Goal: Task Accomplishment & Management: Use online tool/utility

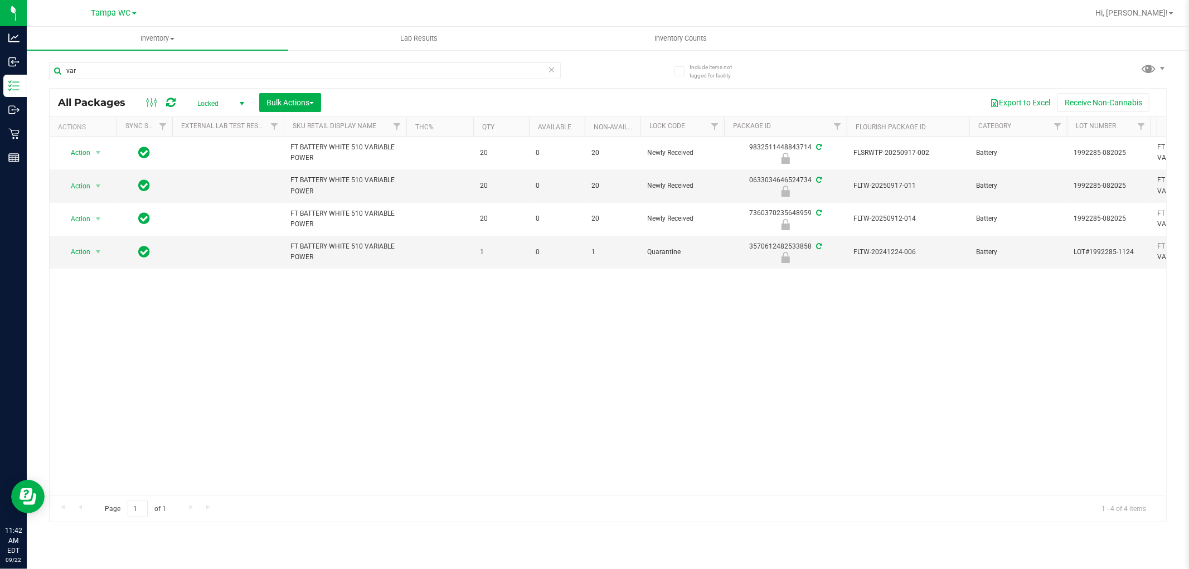
click at [551, 64] on icon at bounding box center [552, 68] width 8 height 13
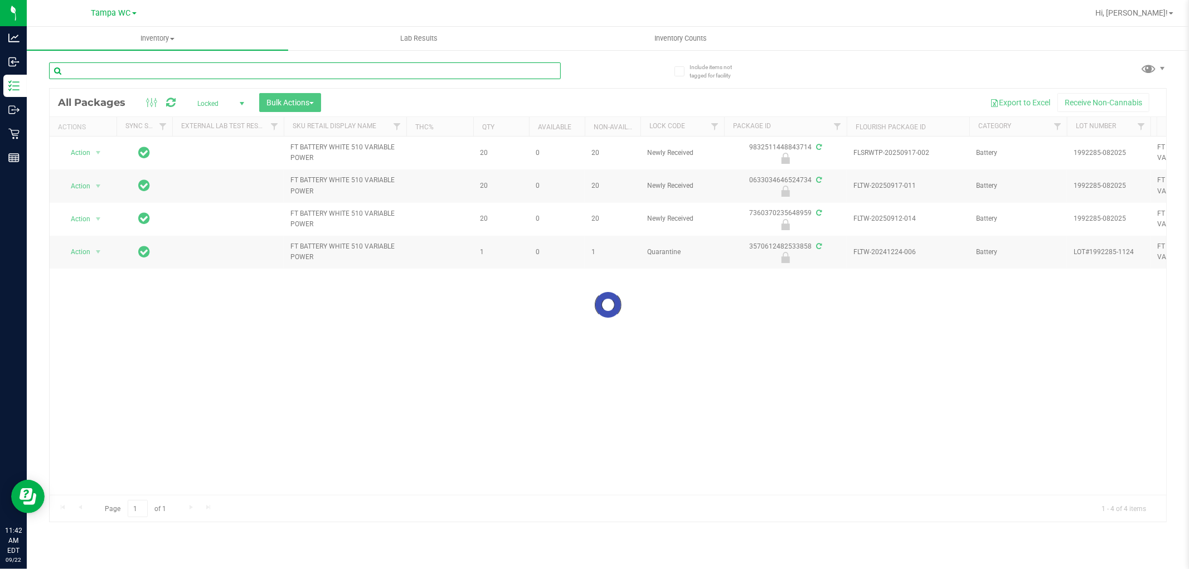
click at [532, 74] on input "text" at bounding box center [305, 70] width 512 height 17
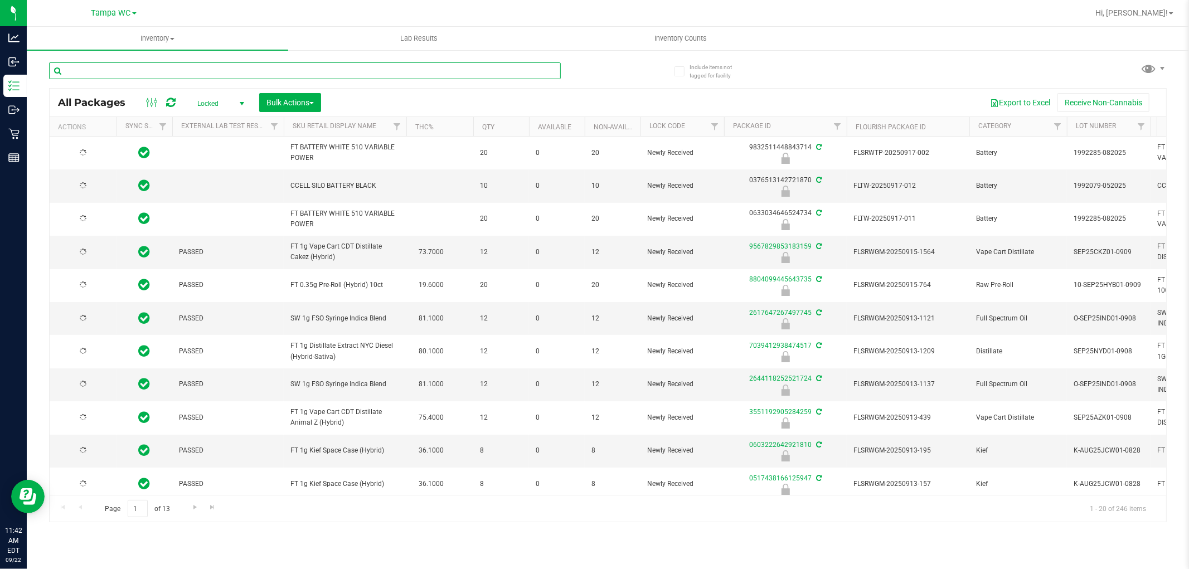
click at [532, 76] on input "text" at bounding box center [305, 70] width 512 height 17
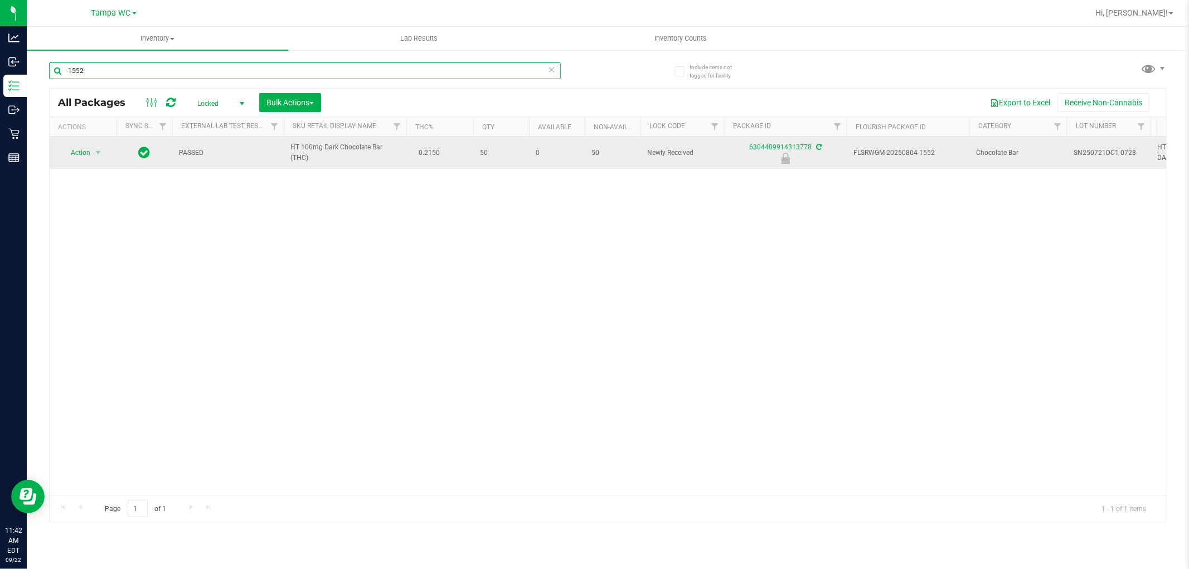
type input "-1552"
drag, startPoint x: 87, startPoint y: 141, endPoint x: 89, endPoint y: 151, distance: 10.3
click at [87, 146] on td "Action Action Edit attributes Global inventory Locate package Package audit log…" at bounding box center [83, 153] width 67 height 32
click at [91, 152] on span "select" at bounding box center [98, 153] width 14 height 16
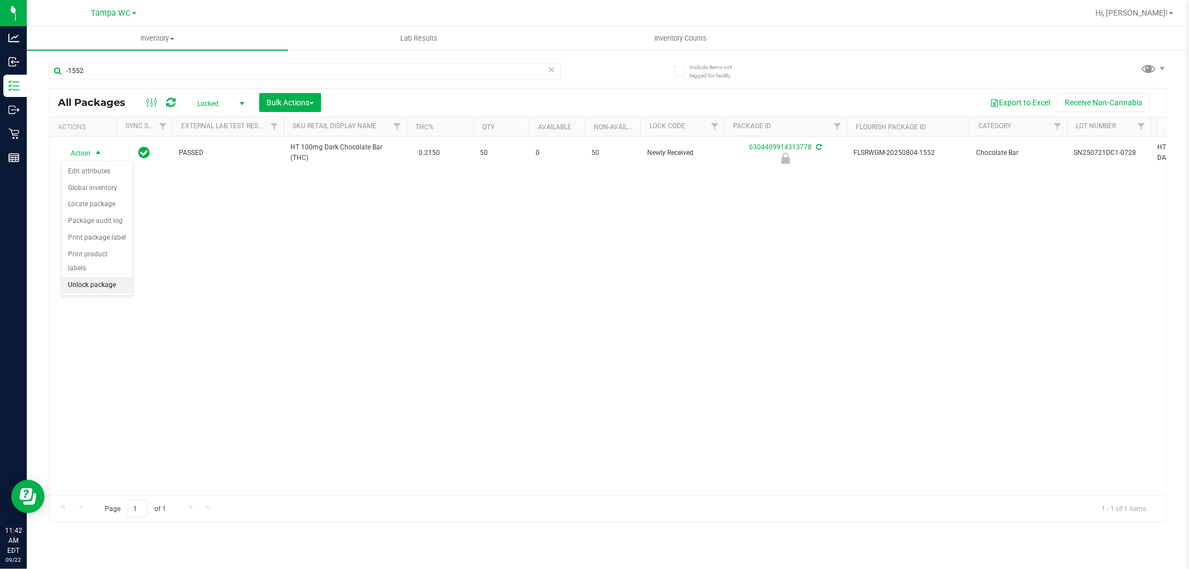
click at [82, 279] on li "Unlock package" at bounding box center [96, 285] width 71 height 17
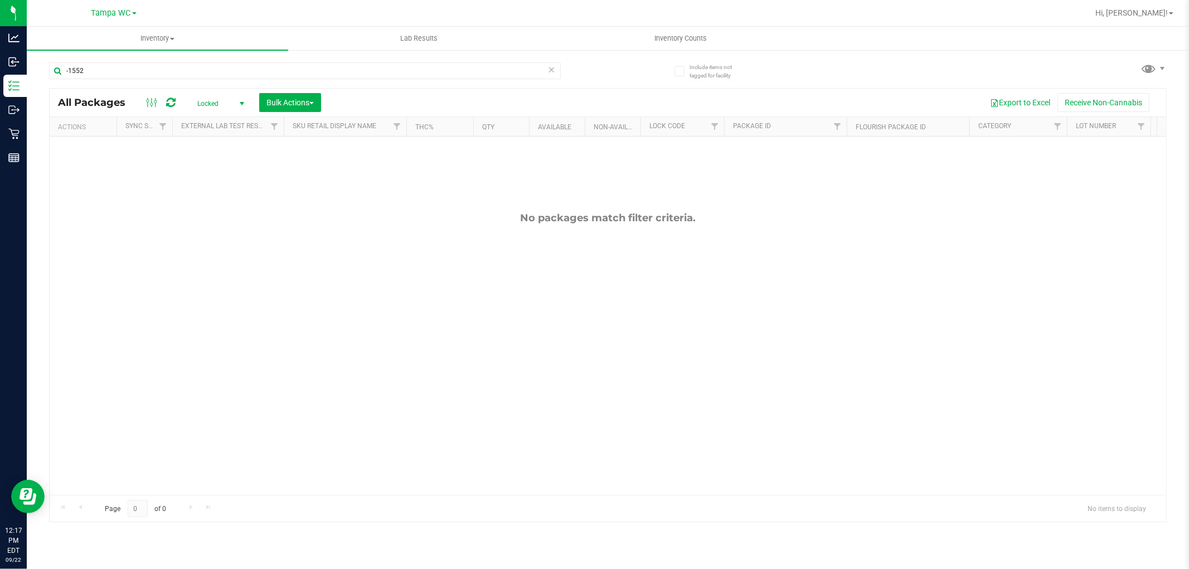
click at [552, 67] on icon at bounding box center [552, 68] width 8 height 13
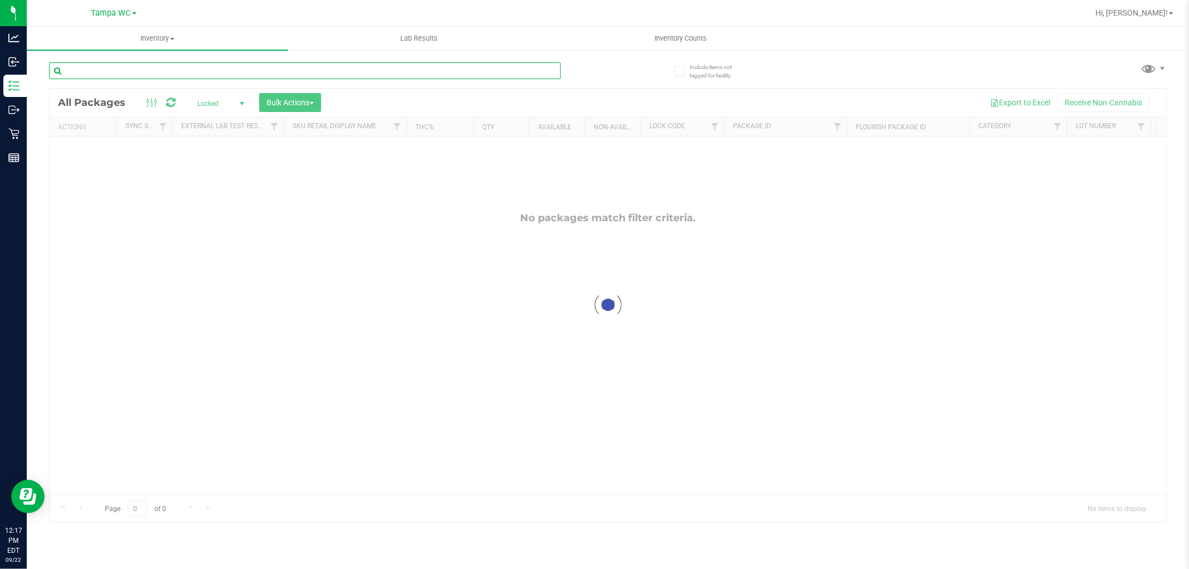
click at [522, 71] on input "text" at bounding box center [305, 70] width 512 height 17
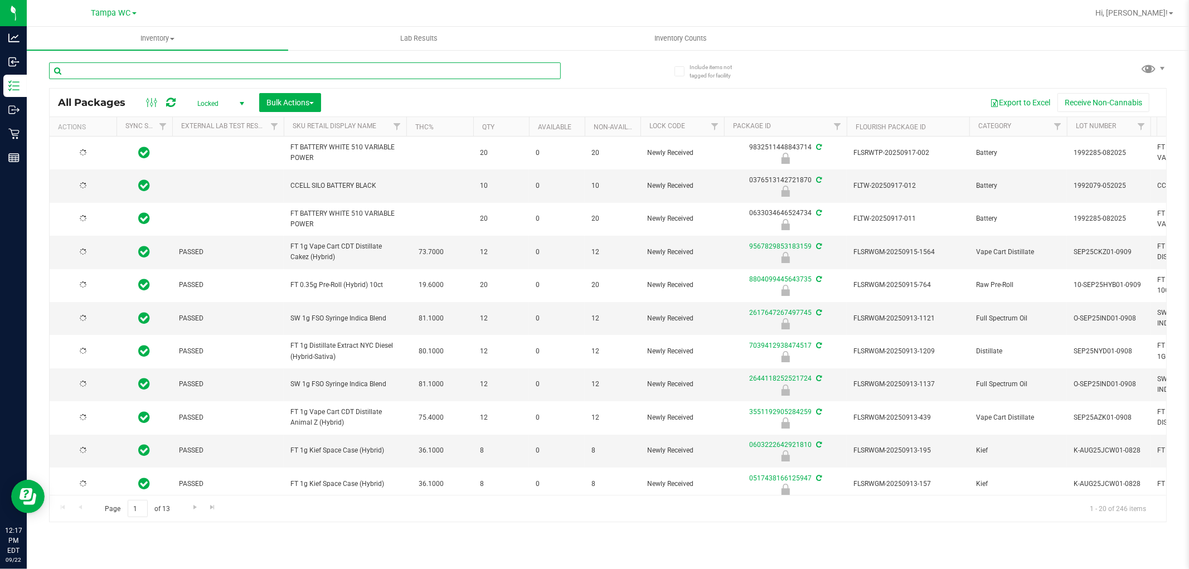
click at [522, 72] on input "text" at bounding box center [305, 70] width 512 height 17
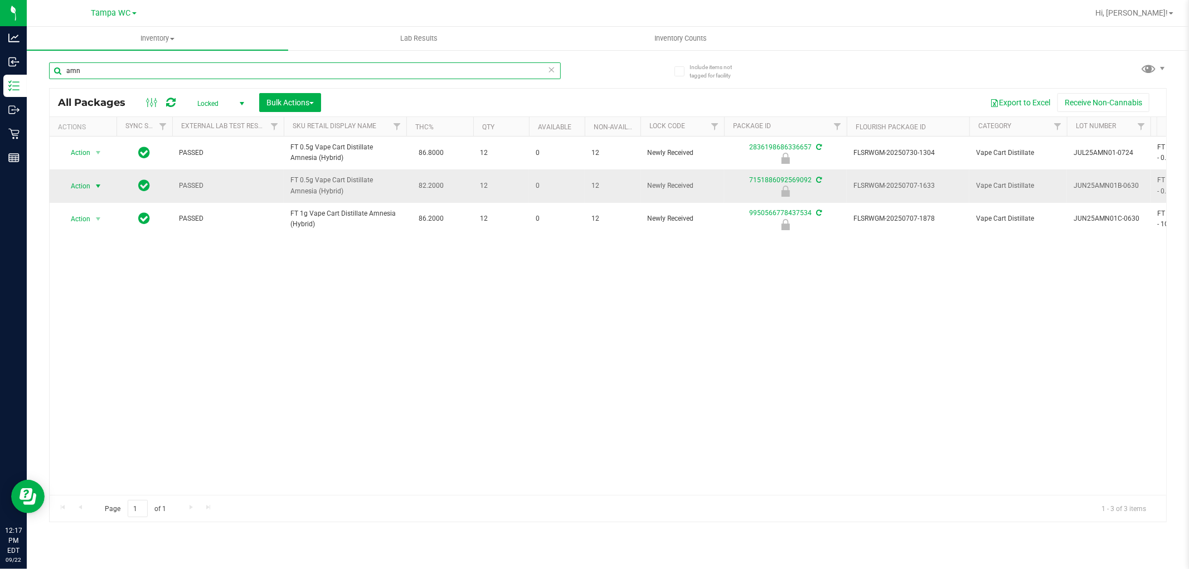
type input "amn"
click at [92, 185] on span "select" at bounding box center [98, 186] width 14 height 16
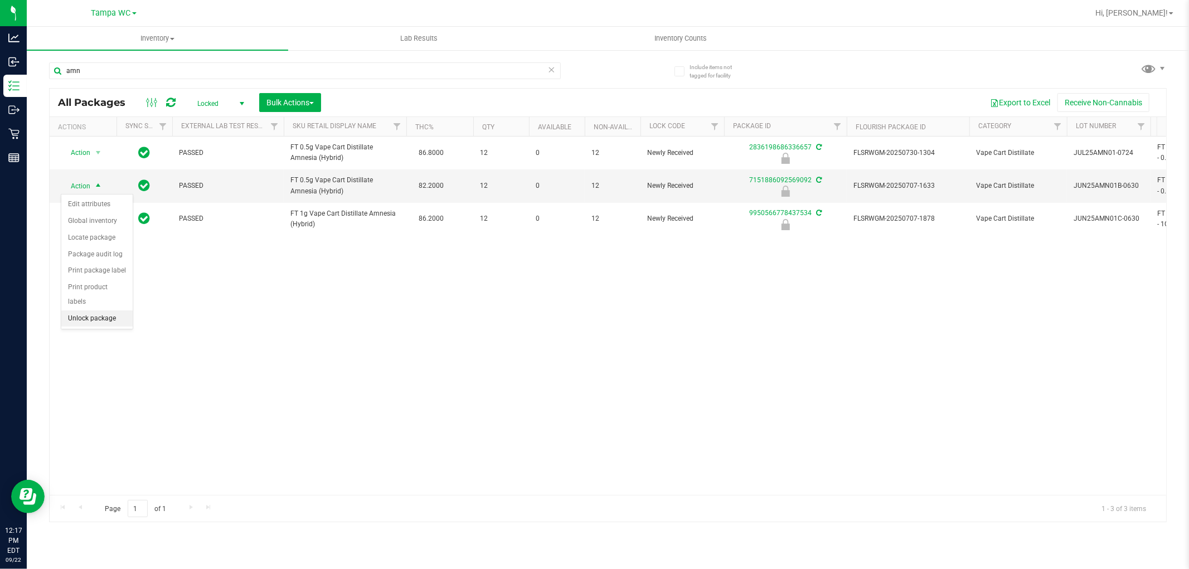
click at [99, 315] on li "Unlock package" at bounding box center [96, 318] width 71 height 17
